Goal: Task Accomplishment & Management: Use online tool/utility

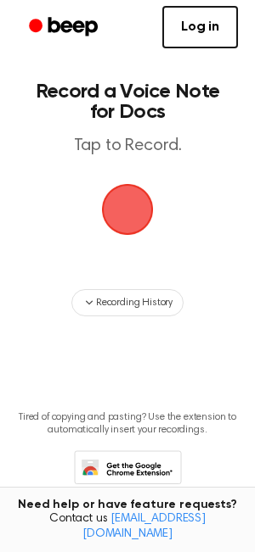
click at [128, 220] on span "button" at bounding box center [127, 210] width 58 height 58
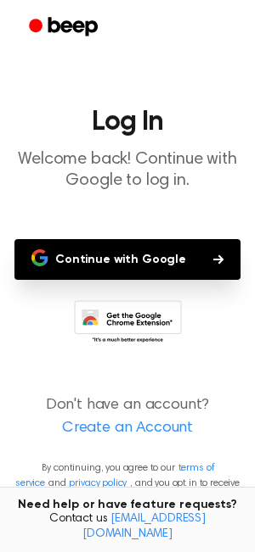
click at [127, 260] on button "Continue with Google" at bounding box center [127, 259] width 226 height 41
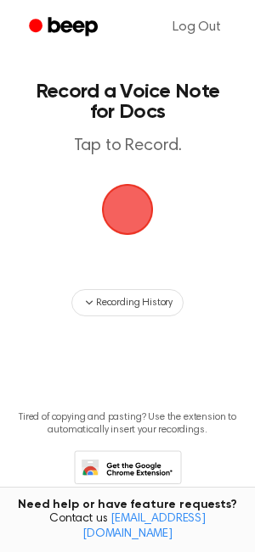
click at [126, 203] on span "button" at bounding box center [127, 209] width 55 height 55
